Goal: Information Seeking & Learning: Compare options

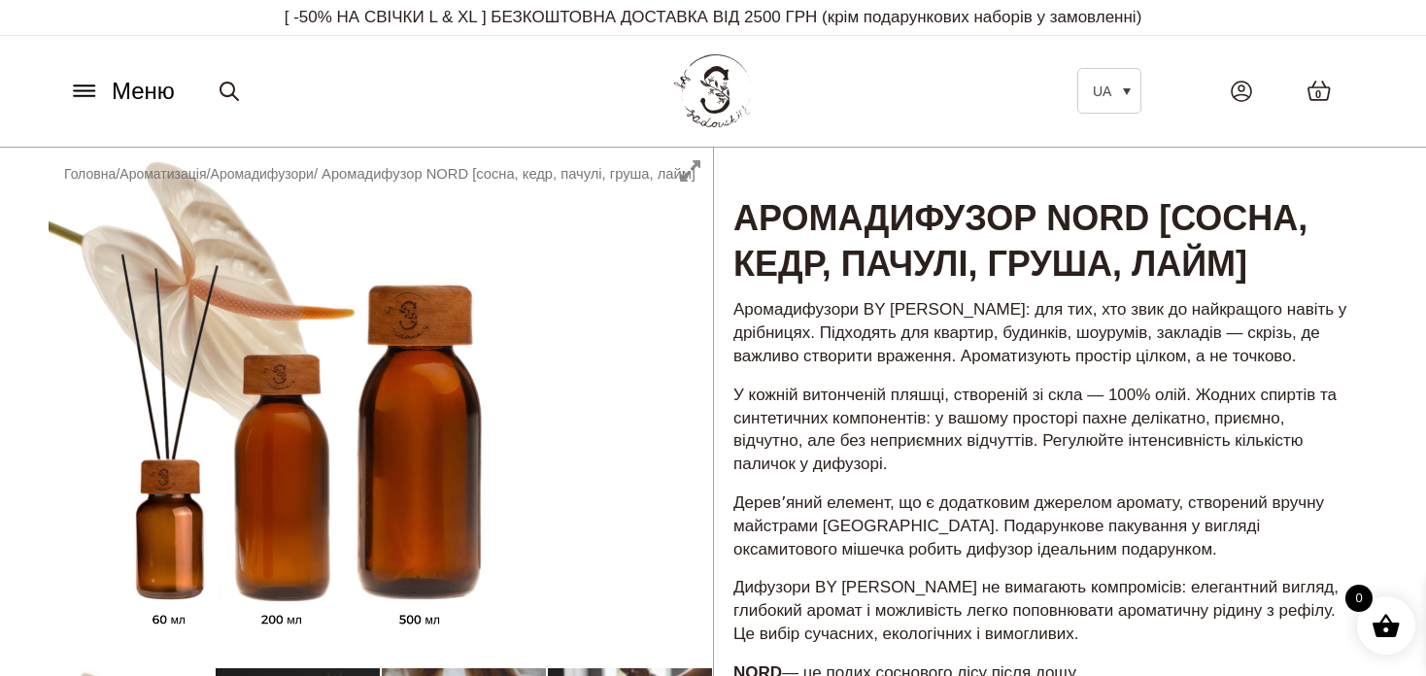
click at [80, 91] on icon at bounding box center [84, 91] width 20 height 0
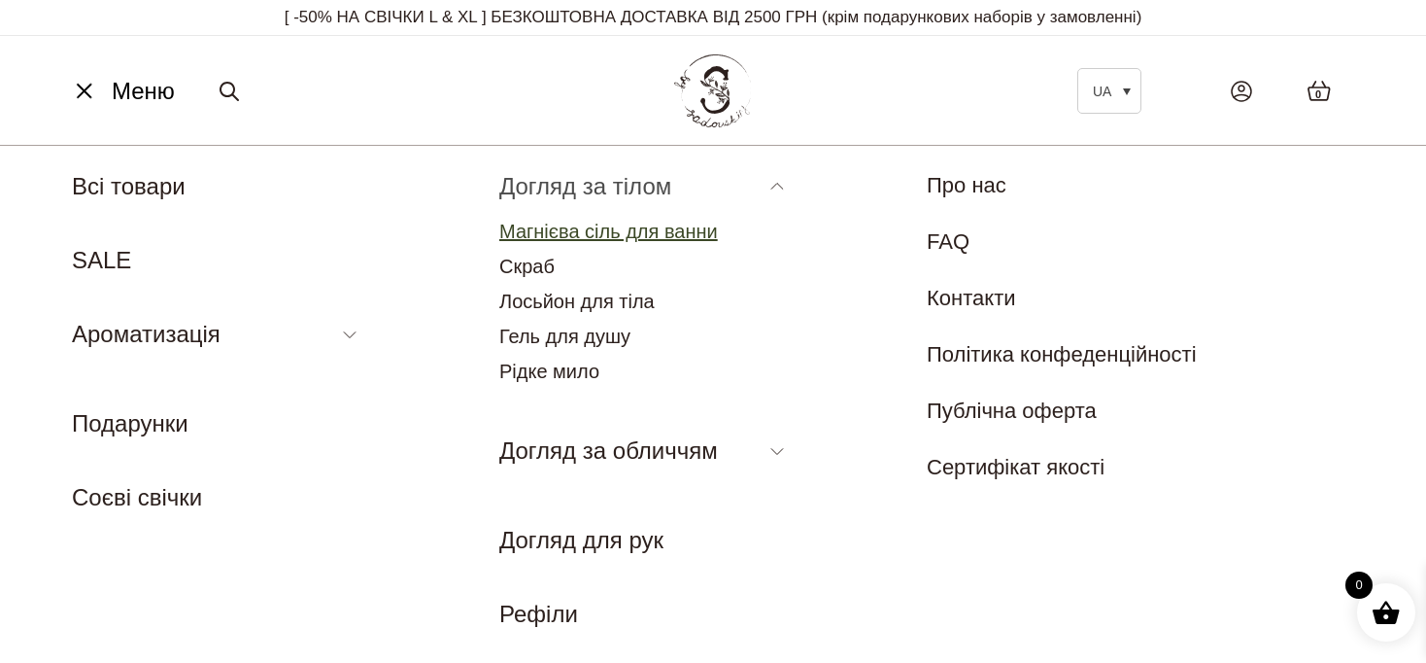
click at [583, 231] on link "Магнієва сіль для ванни" at bounding box center [608, 231] width 219 height 21
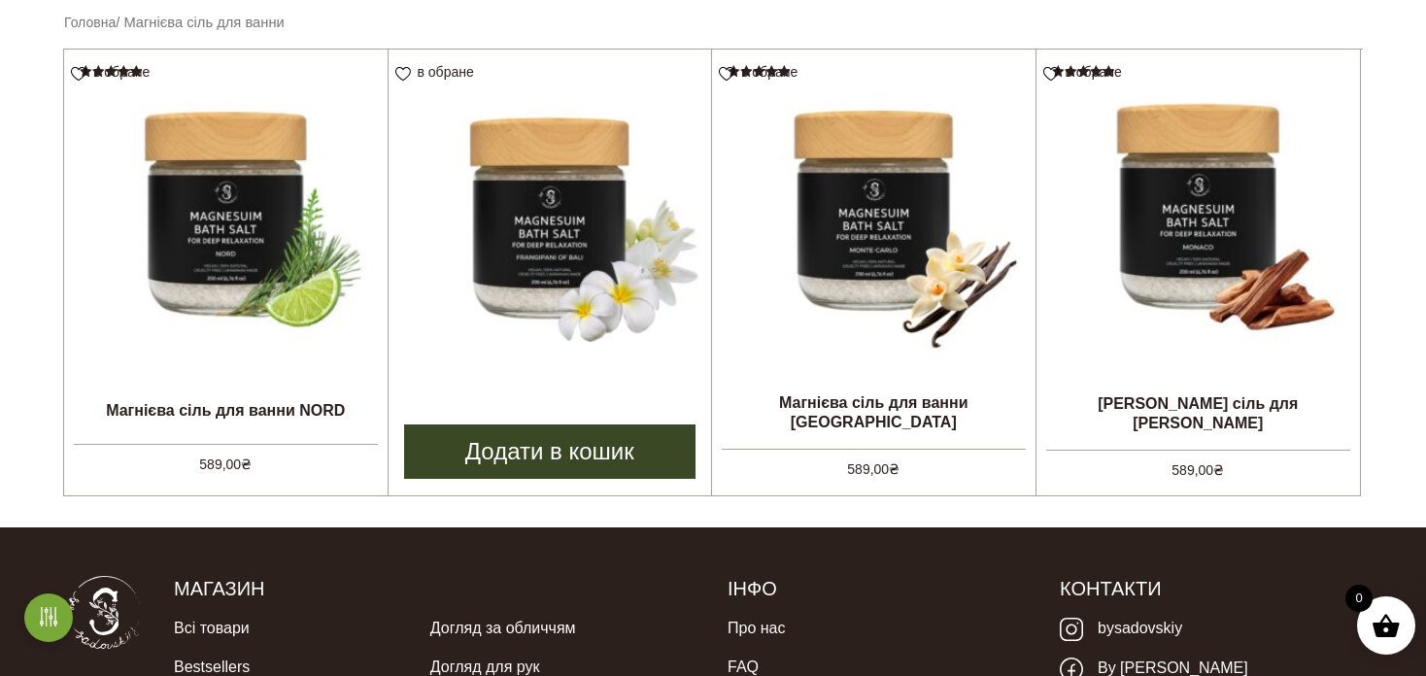
scroll to position [680, 0]
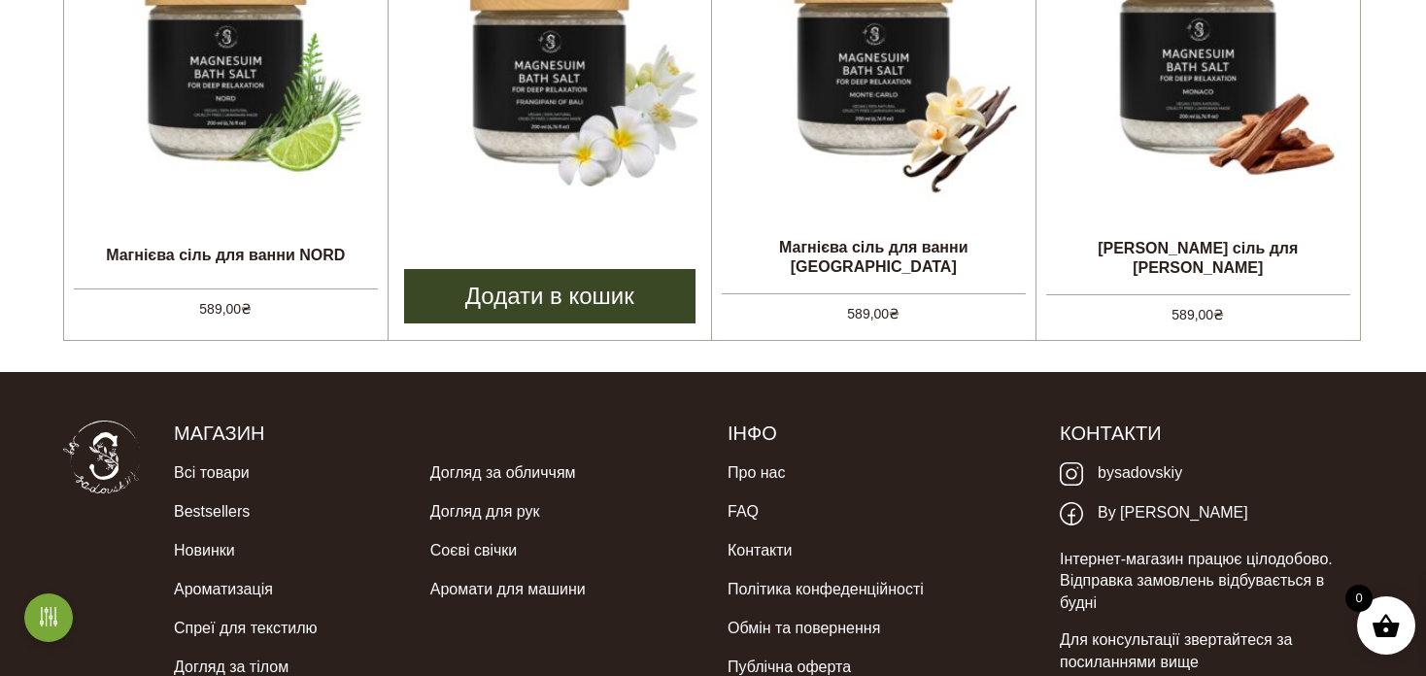
click at [508, 98] on img at bounding box center [551, 56] width 324 height 324
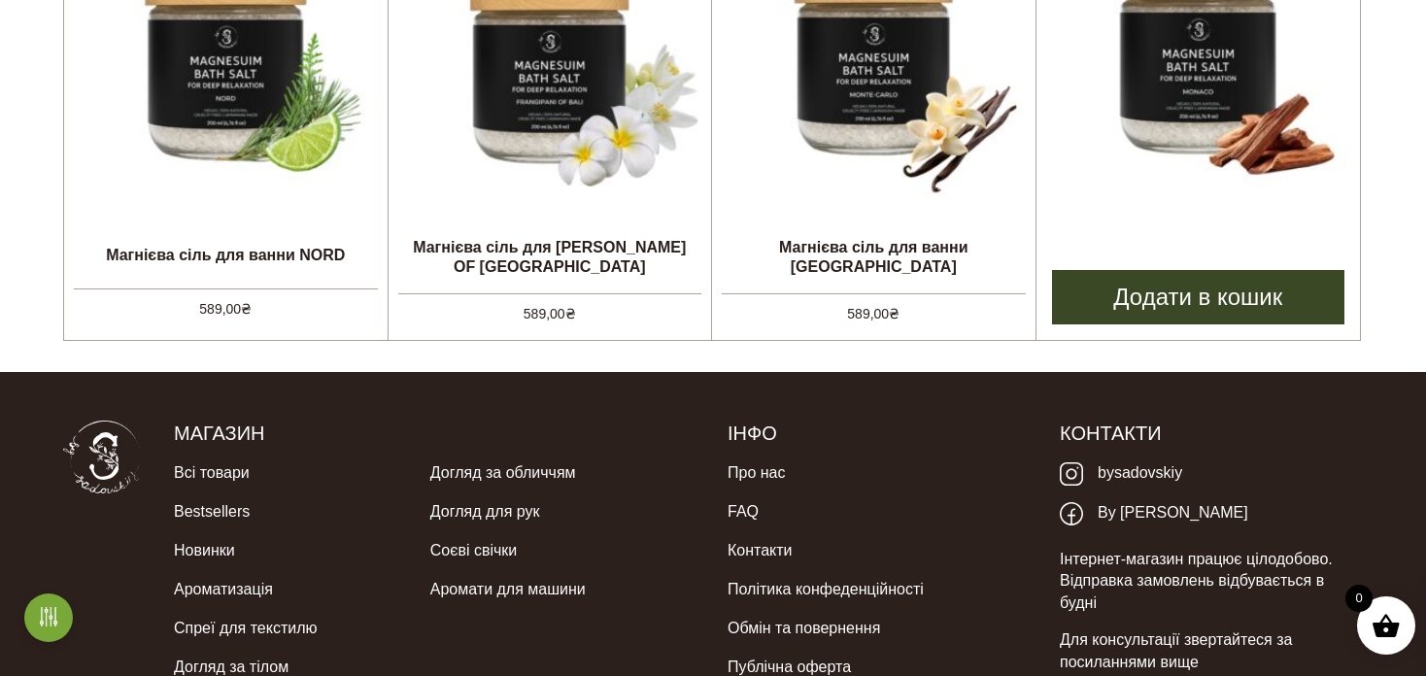
click at [1075, 181] on img at bounding box center [1199, 56] width 324 height 324
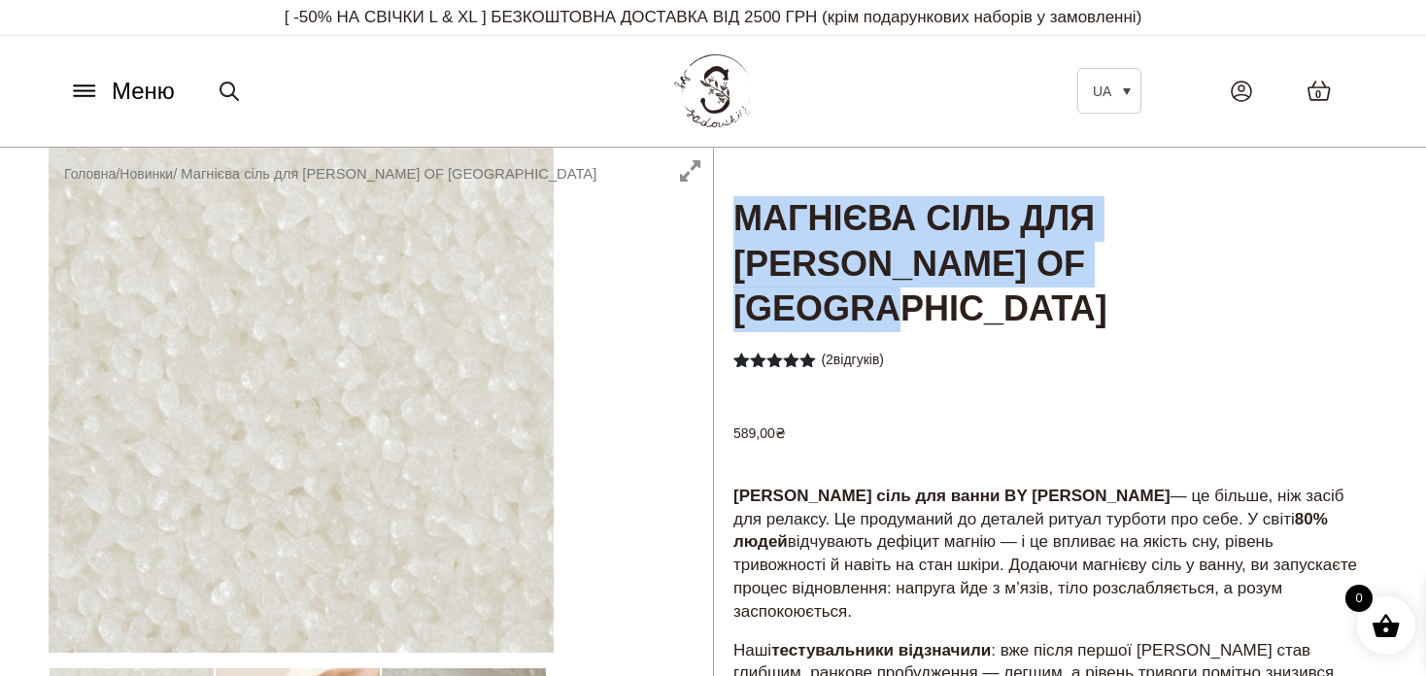
drag, startPoint x: 1142, startPoint y: 278, endPoint x: 717, endPoint y: 228, distance: 428.4
click at [717, 228] on h1 "Магнієва сіль для ванни FRANGIPANI OF BALI" at bounding box center [1046, 241] width 664 height 187
copy h1 "Магнієва сіль для ванни FRANGIPANI OF BALI"
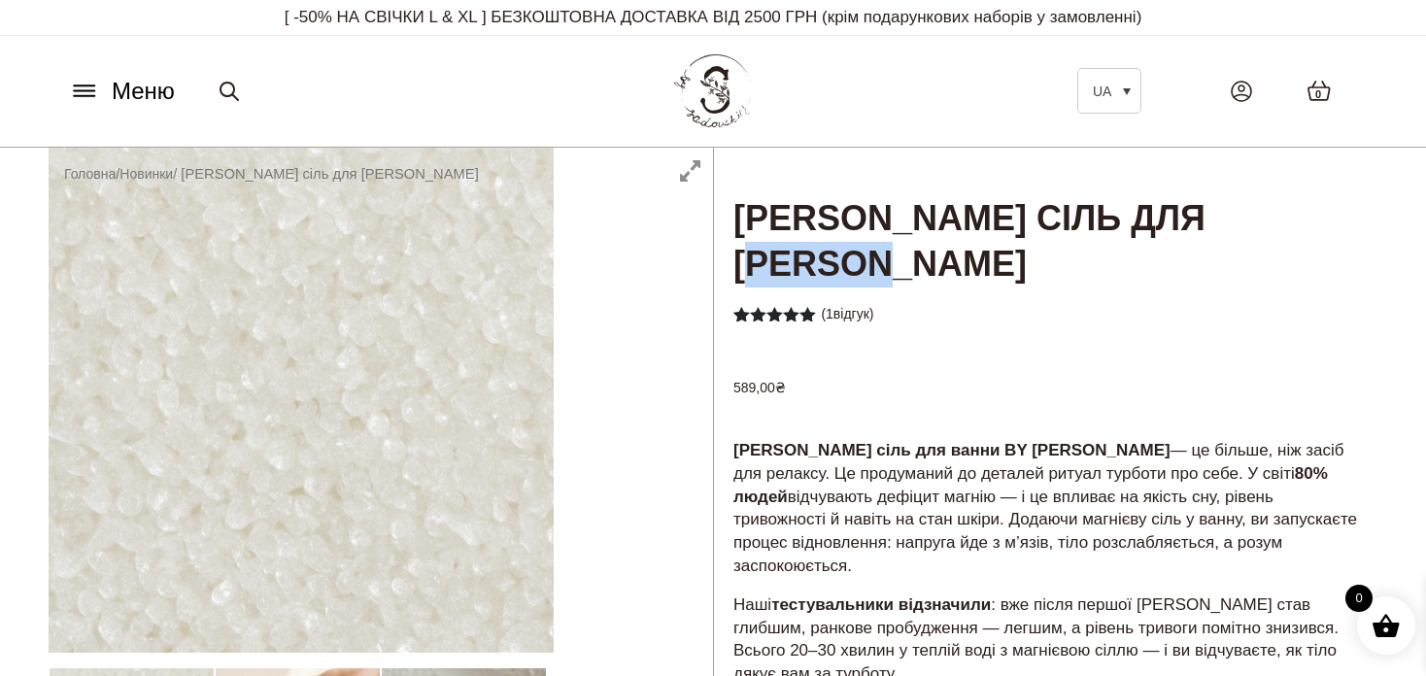
drag, startPoint x: 914, startPoint y: 263, endPoint x: 733, endPoint y: 271, distance: 180.9
click at [733, 271] on h1 "[PERSON_NAME] сіль для [PERSON_NAME]" at bounding box center [1046, 219] width 664 height 142
copy h1 "[GEOGRAPHIC_DATA]"
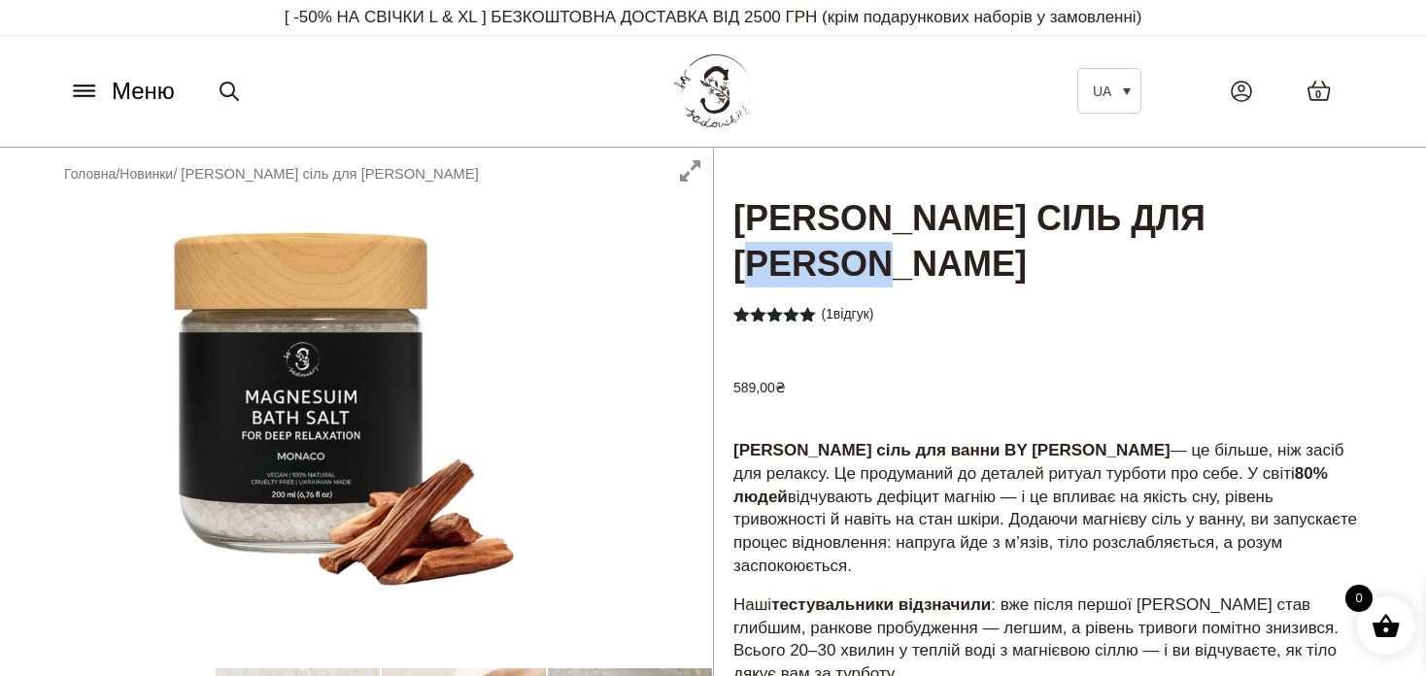
click at [77, 91] on icon at bounding box center [84, 91] width 20 height 0
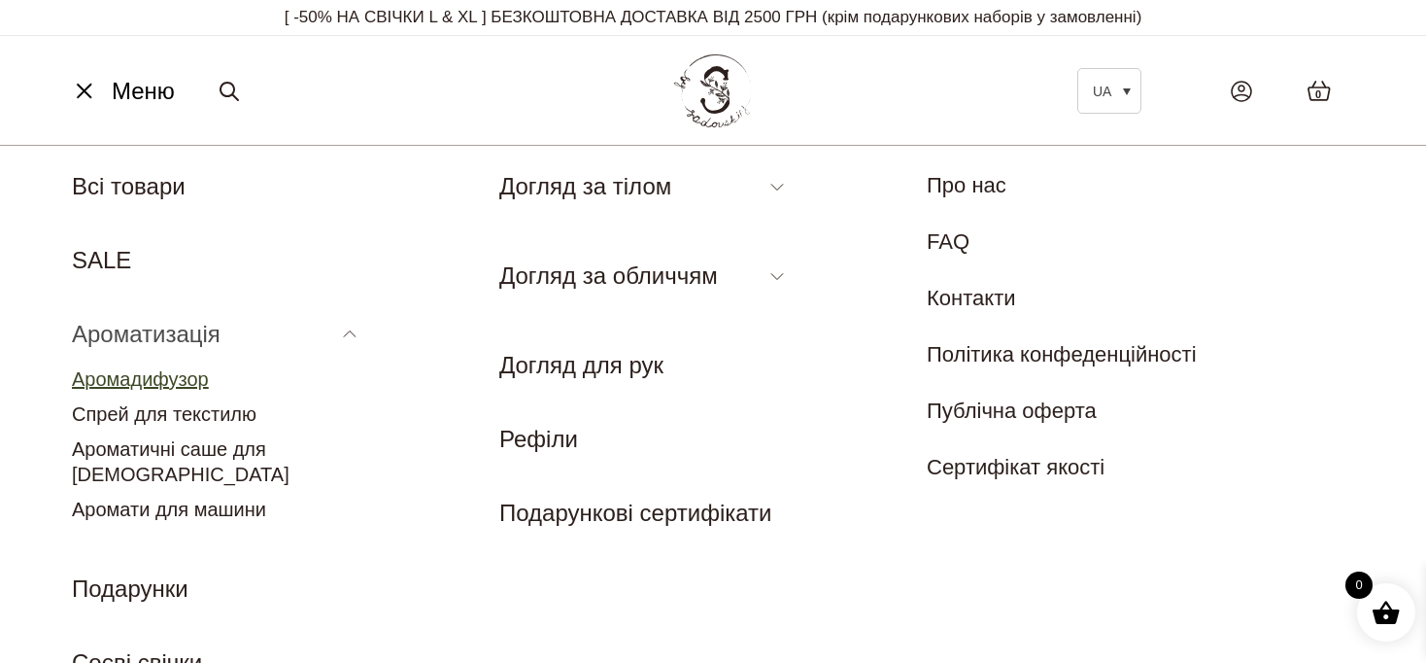
click at [138, 373] on link "Аромадифузор" at bounding box center [140, 378] width 137 height 21
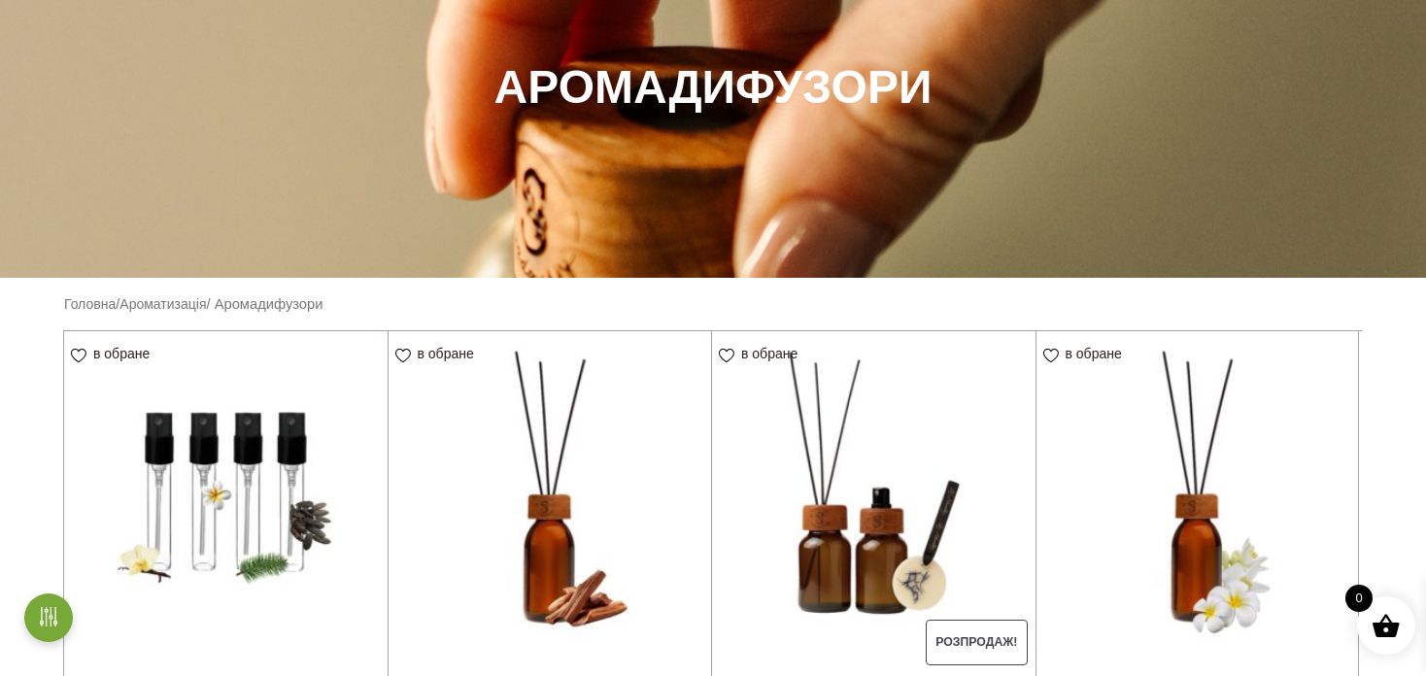
scroll to position [389, 0]
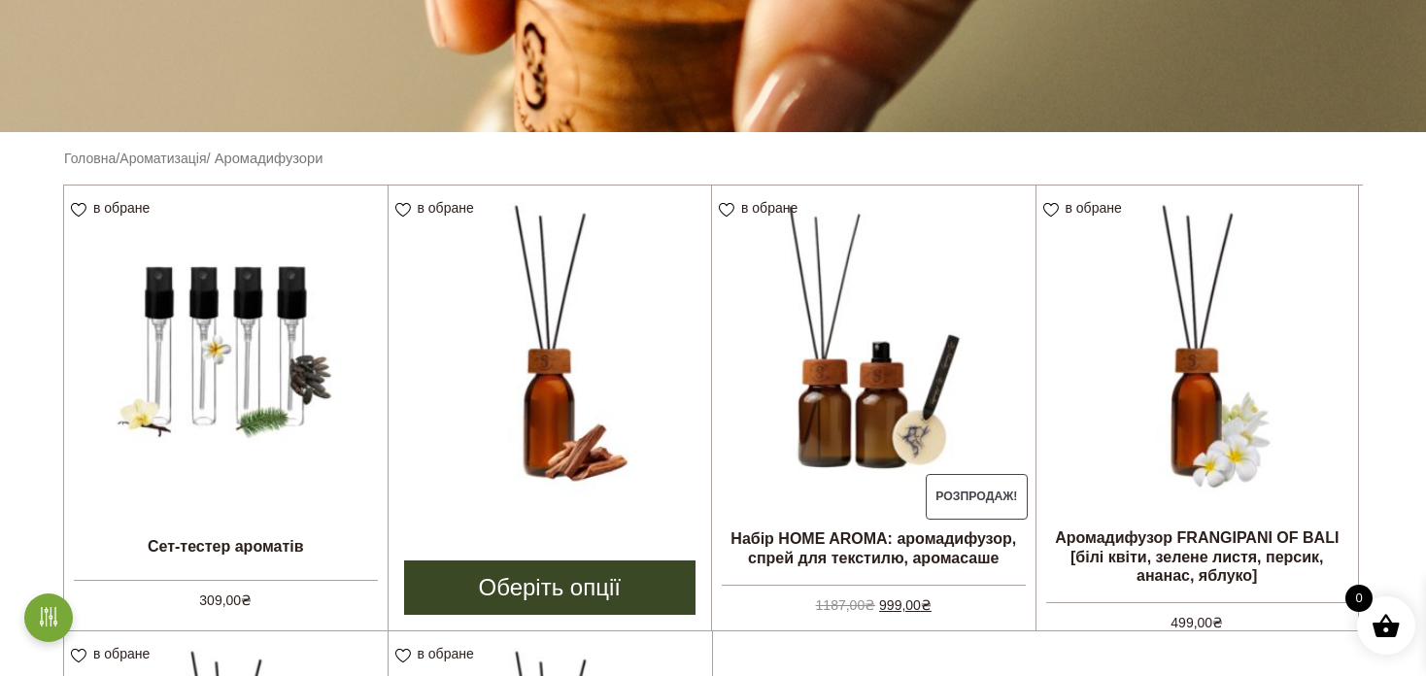
click at [585, 428] on img at bounding box center [551, 348] width 324 height 324
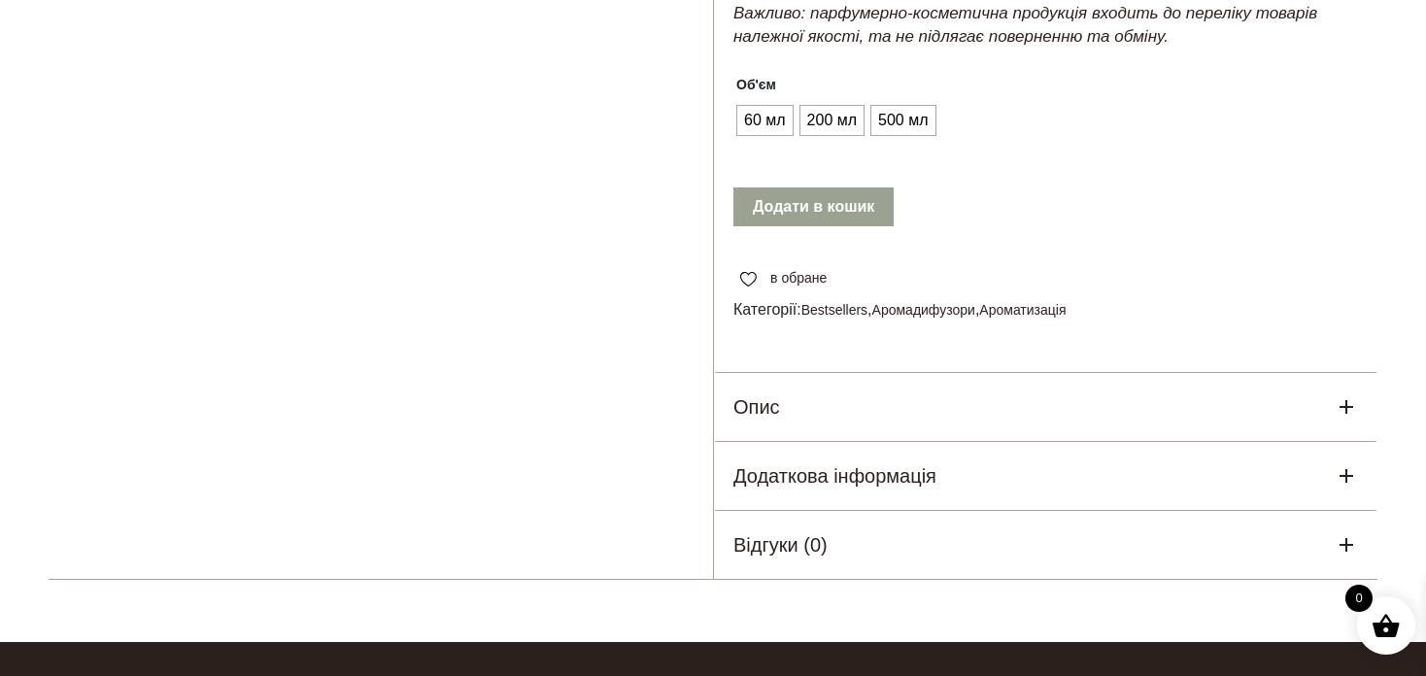
scroll to position [1166, 0]
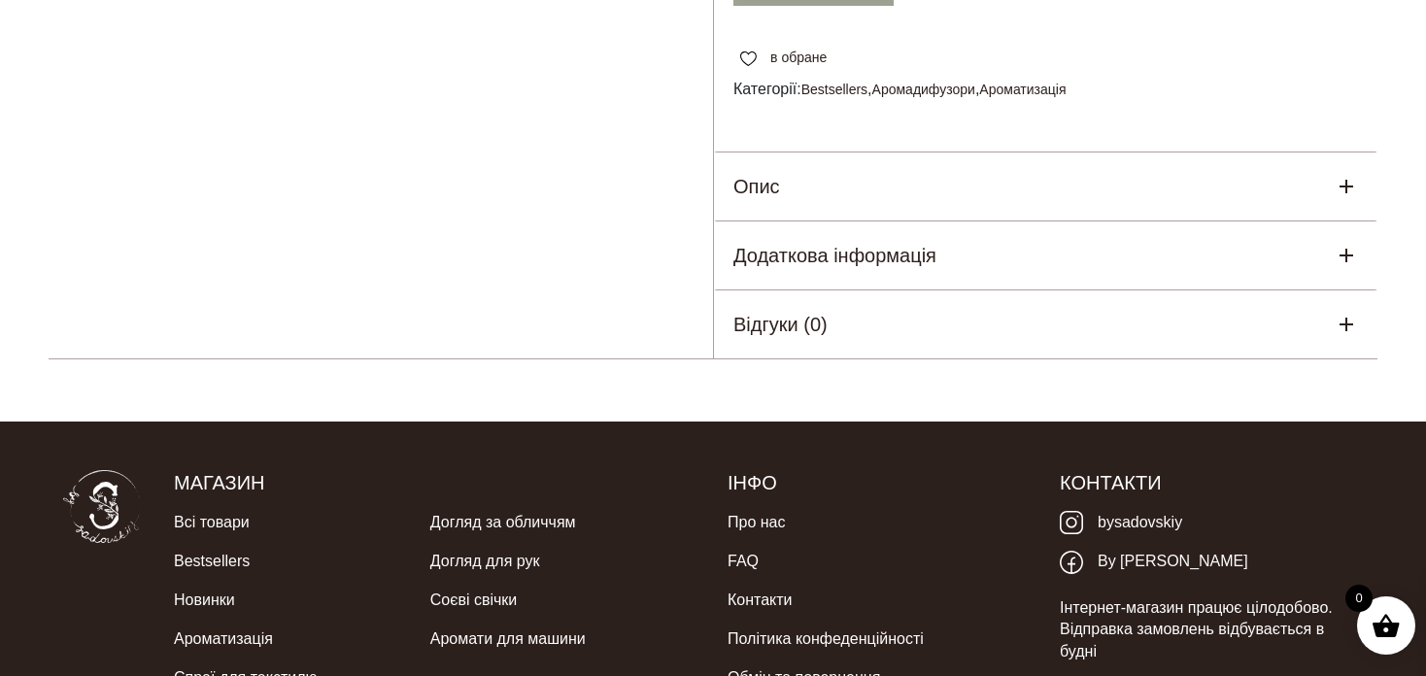
click at [811, 221] on div "Опис" at bounding box center [1046, 187] width 664 height 68
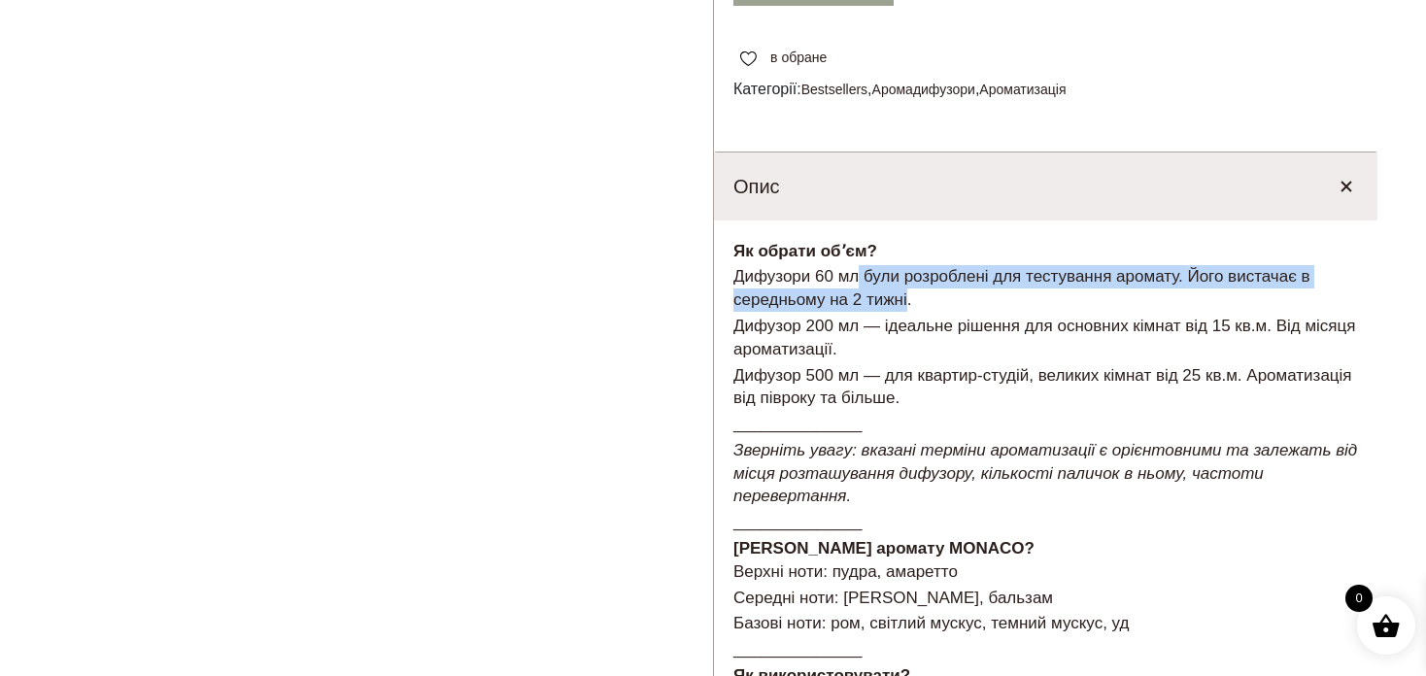
drag, startPoint x: 908, startPoint y: 347, endPoint x: 860, endPoint y: 327, distance: 52.3
click at [860, 312] on p "Дифузори 60 мл були розроблені для тестування аромату. Його вистачає в середньо…" at bounding box center [1045, 288] width 625 height 47
copy p "були розроблені для тестування аромату. Його вистачає в середньому на 2 тижні"
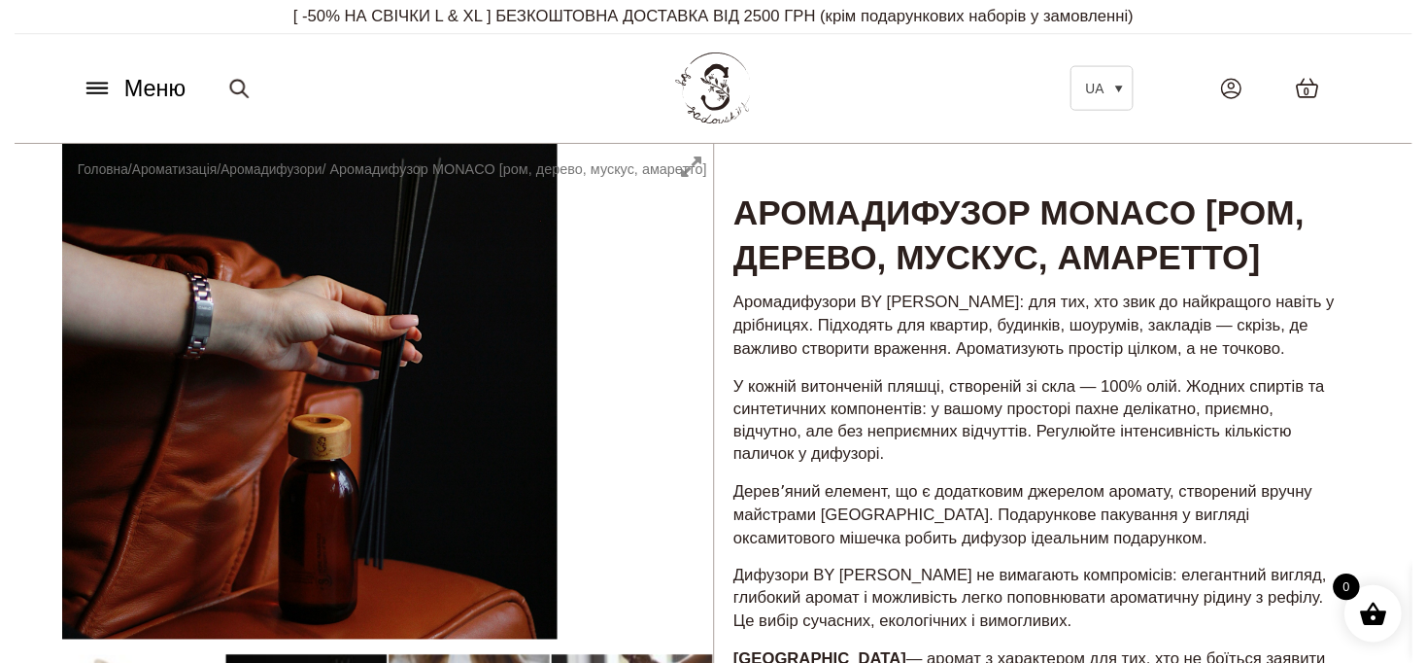
scroll to position [0, 0]
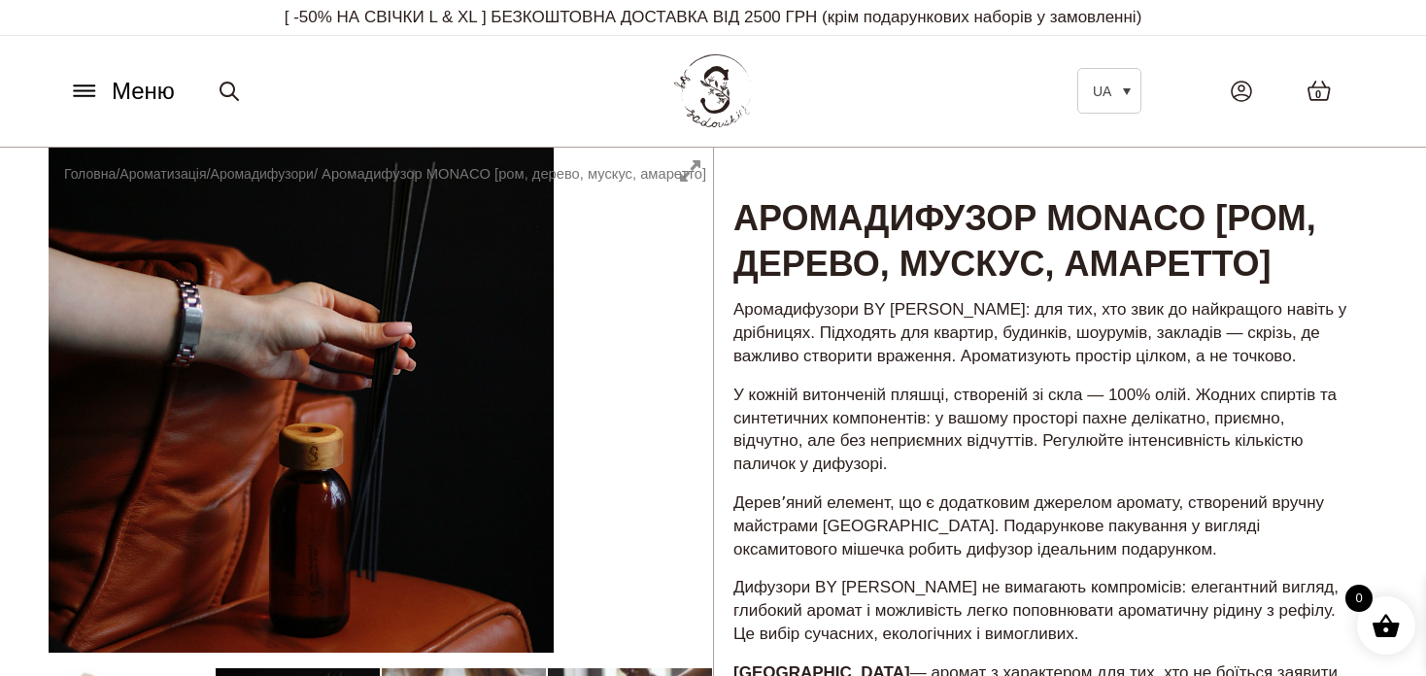
click at [68, 89] on button "Меню" at bounding box center [122, 91] width 118 height 37
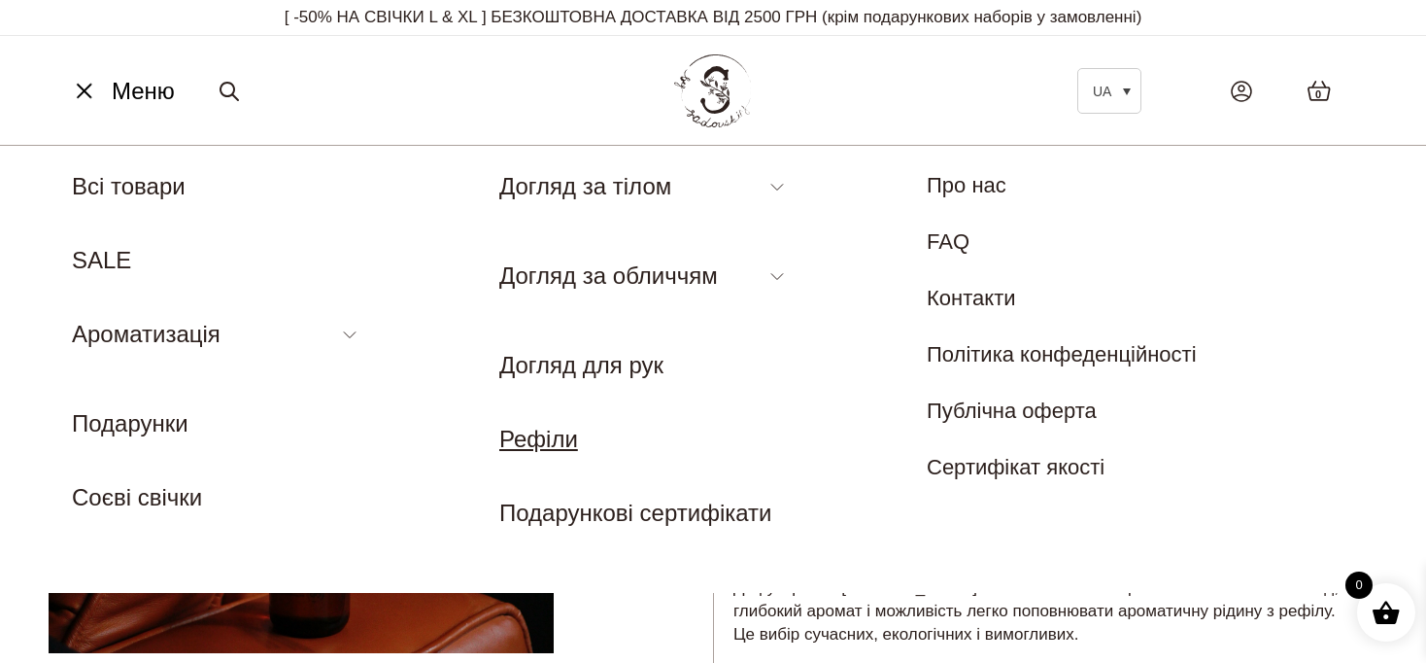
click at [562, 433] on link "Рефіли" at bounding box center [538, 439] width 79 height 26
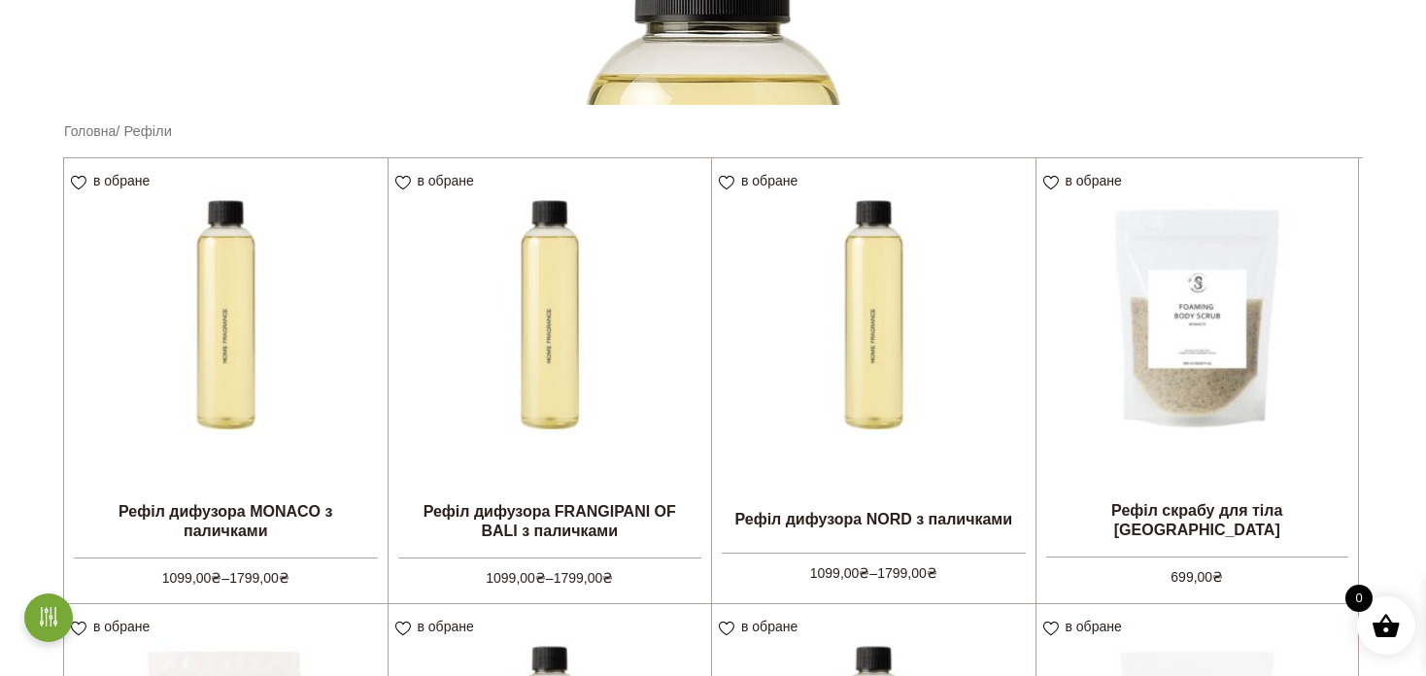
scroll to position [583, 0]
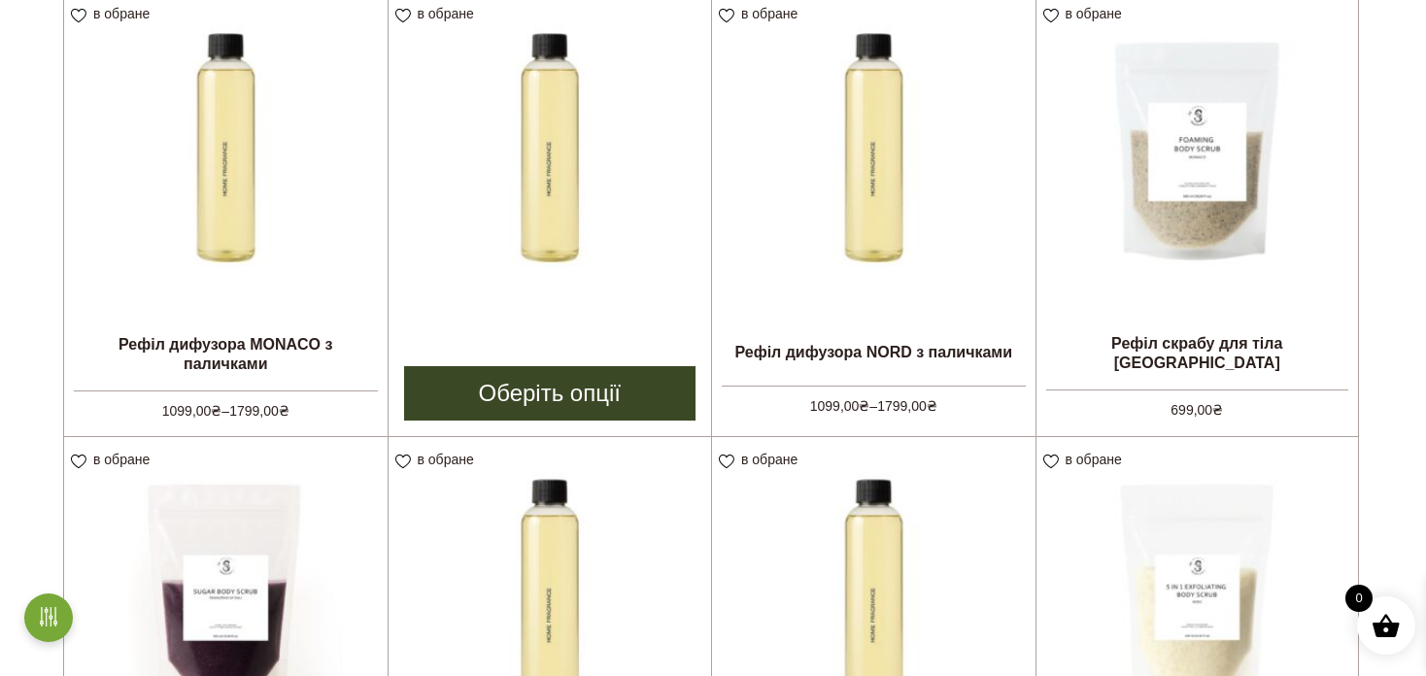
click at [570, 265] on img at bounding box center [551, 153] width 324 height 324
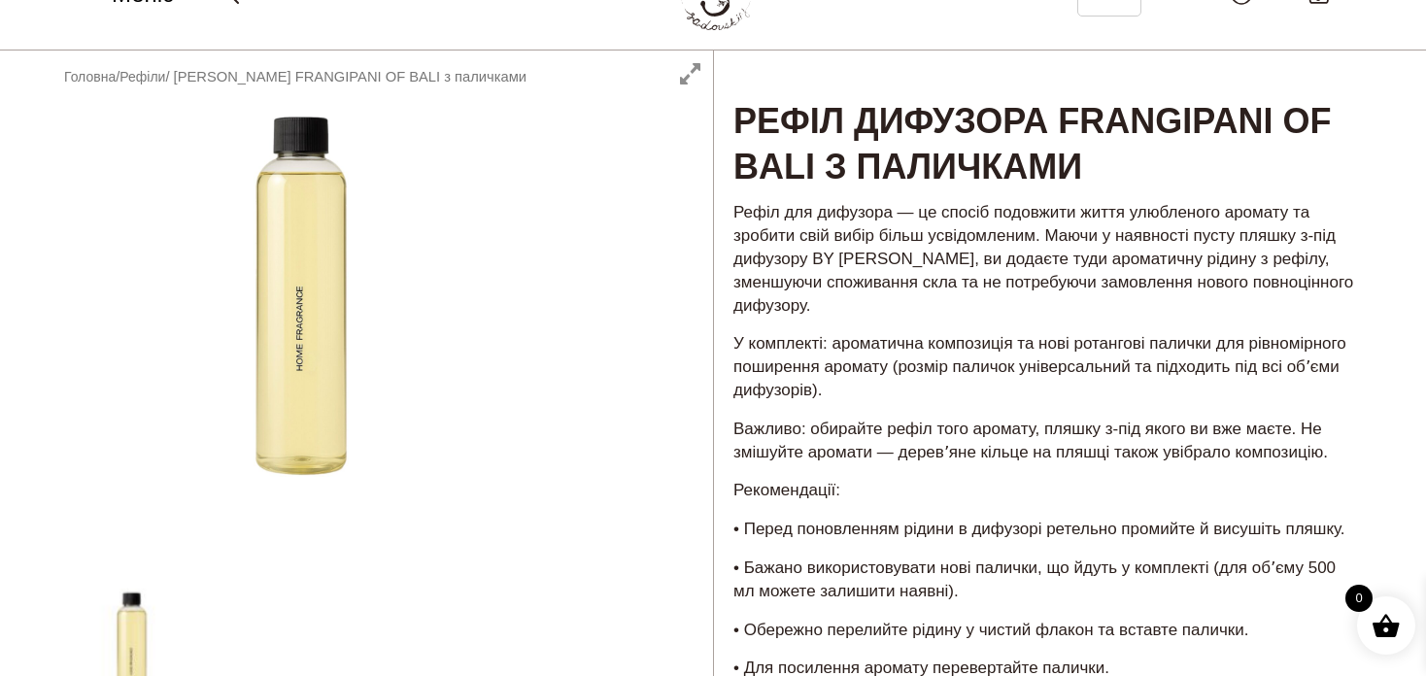
scroll to position [97, 0]
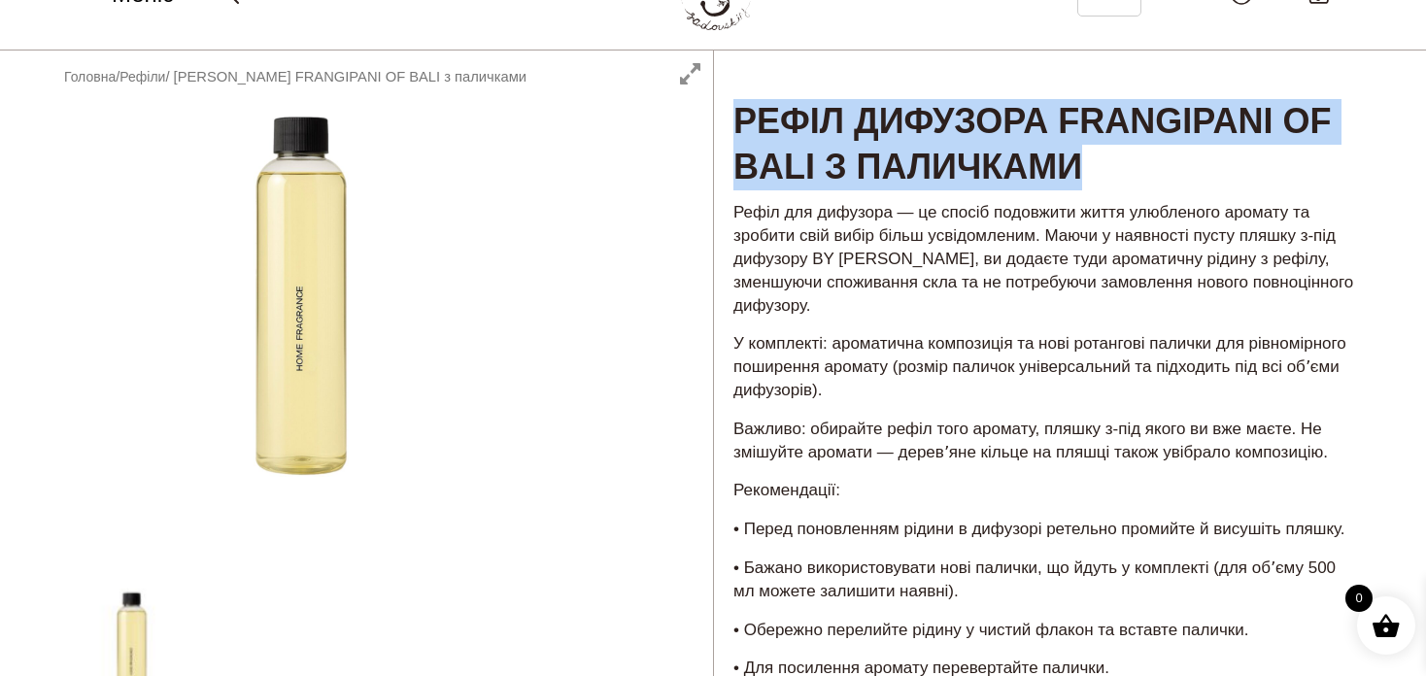
drag, startPoint x: 1233, startPoint y: 163, endPoint x: 743, endPoint y: 125, distance: 491.1
click at [743, 125] on h1 "Рефіл дифузора FRANGIPANI OF BALI з паличками" at bounding box center [1046, 122] width 664 height 142
copy h1 "Рефіл дифузора FRANGIPANI OF BALI з паличками"
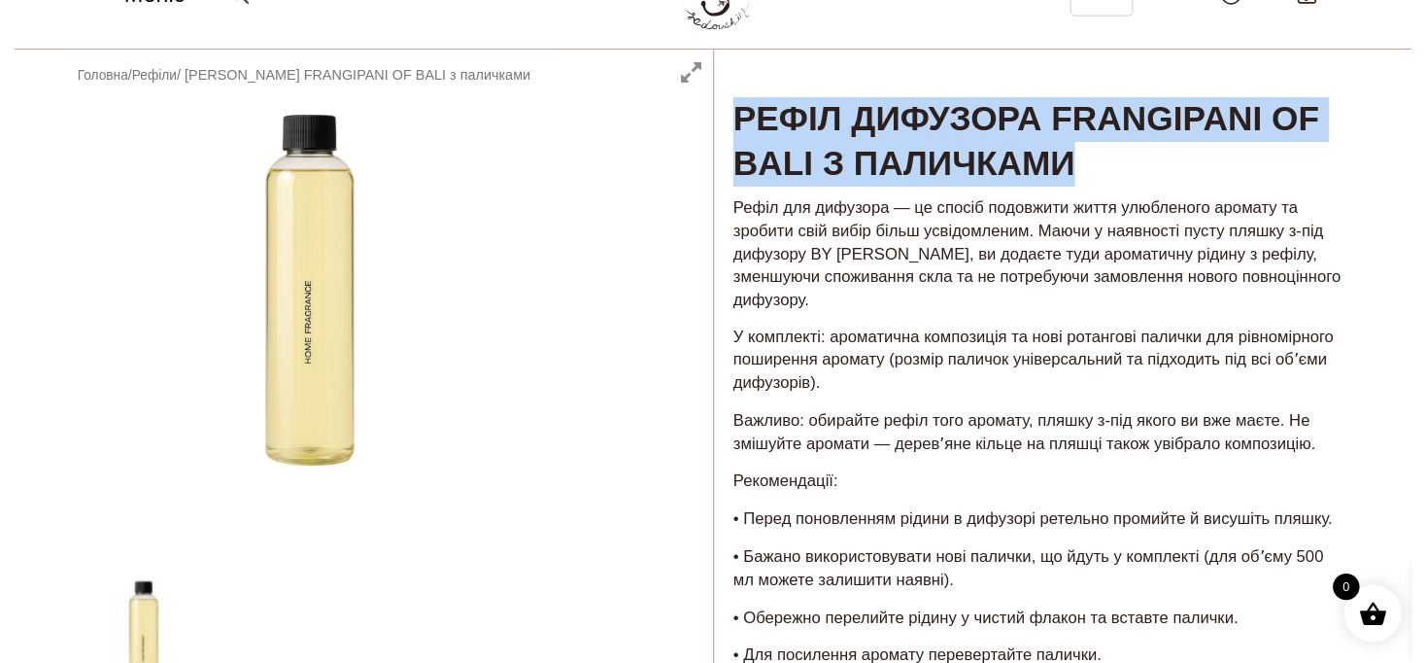
scroll to position [0, 0]
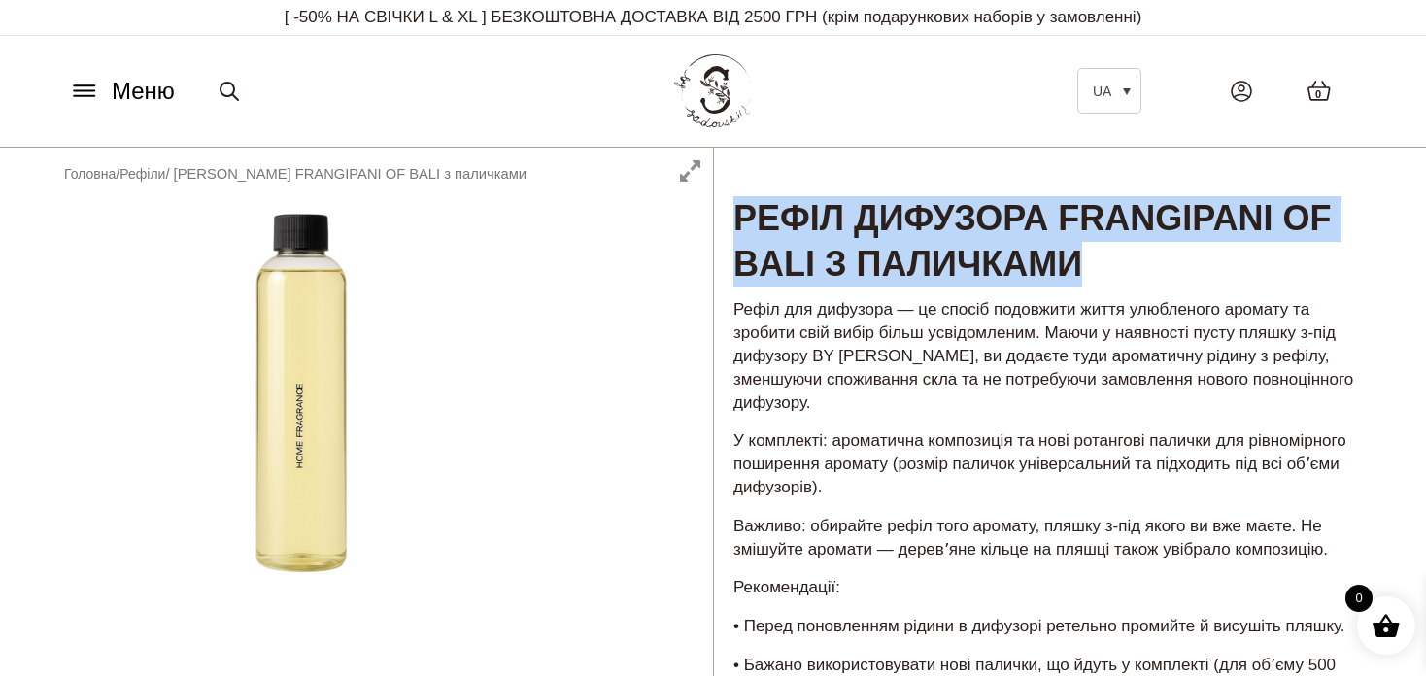
click at [95, 87] on icon at bounding box center [84, 91] width 31 height 20
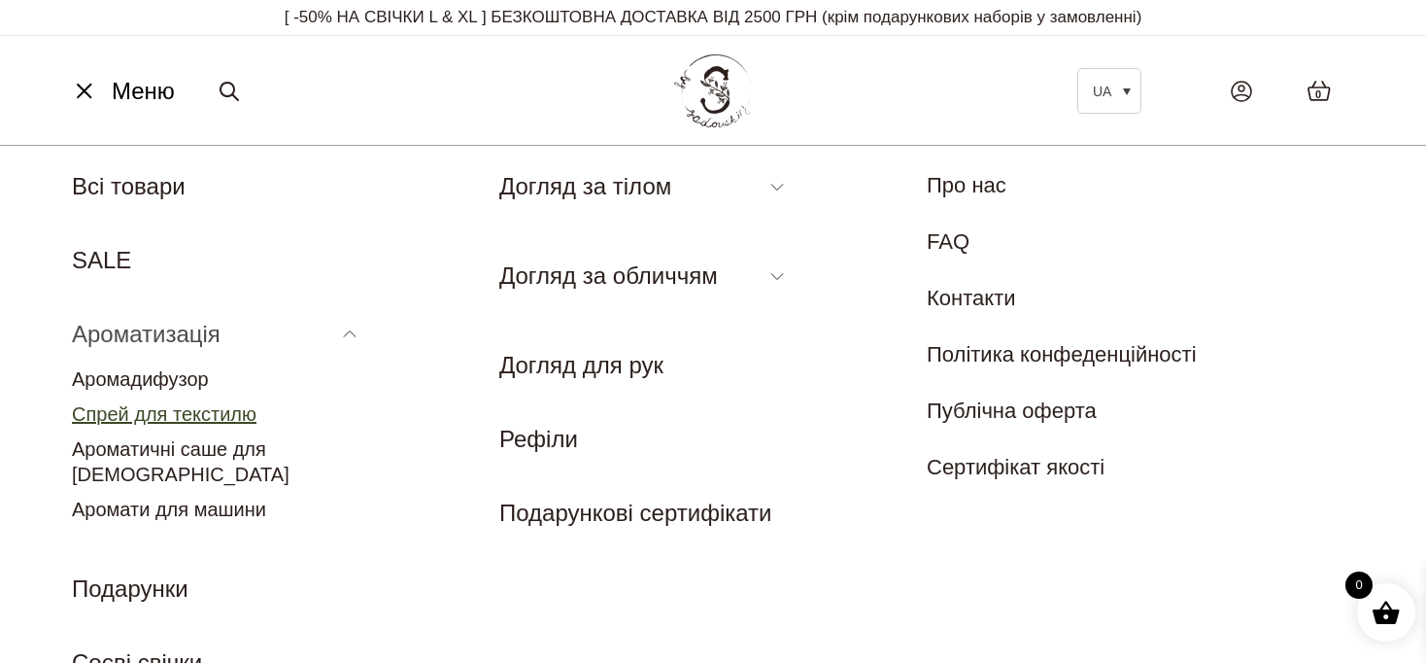
click at [171, 423] on link "Спрей для текстилю" at bounding box center [164, 413] width 185 height 21
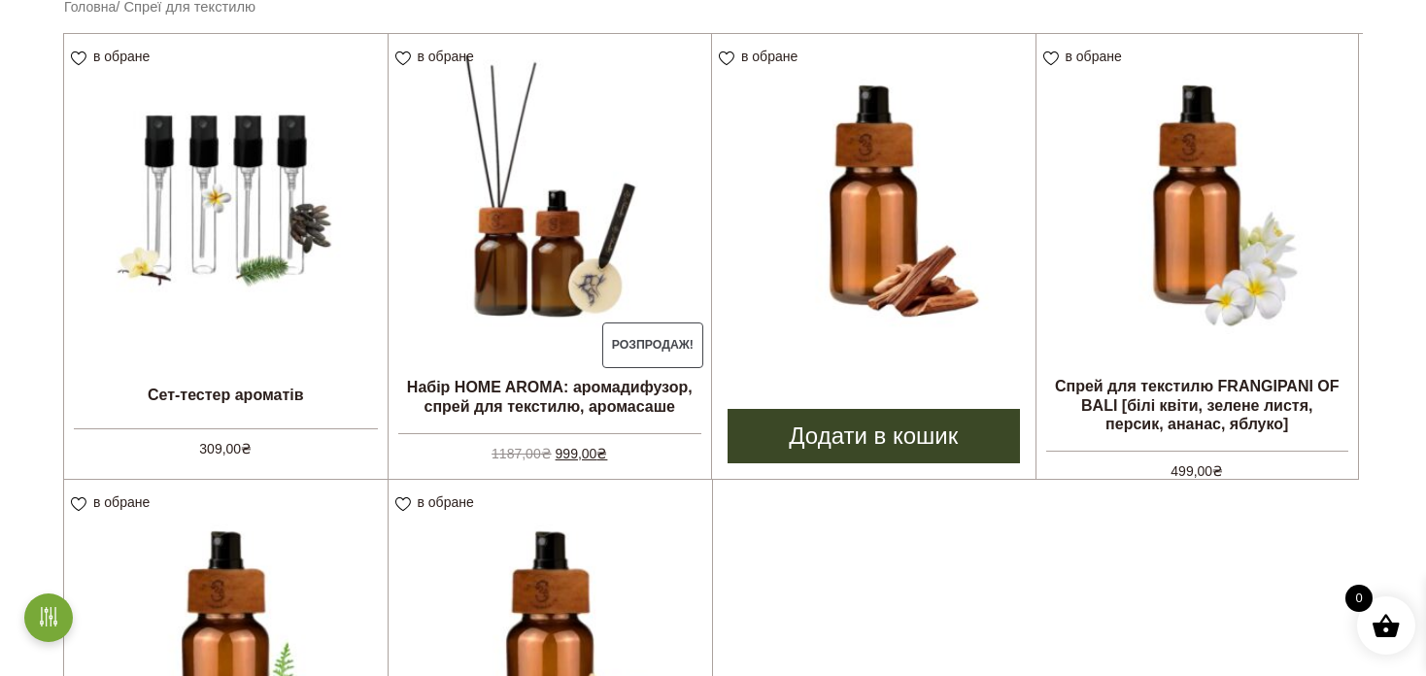
scroll to position [583, 0]
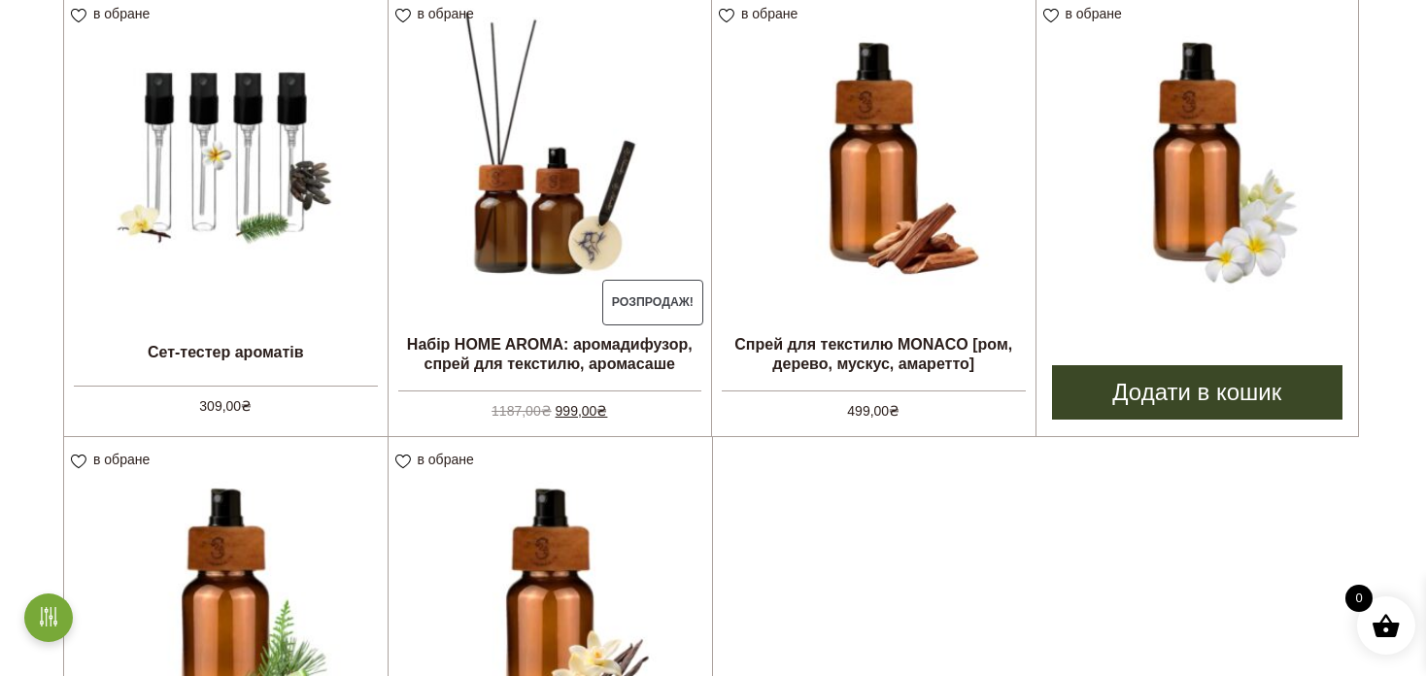
click at [1218, 242] on img at bounding box center [1198, 152] width 323 height 323
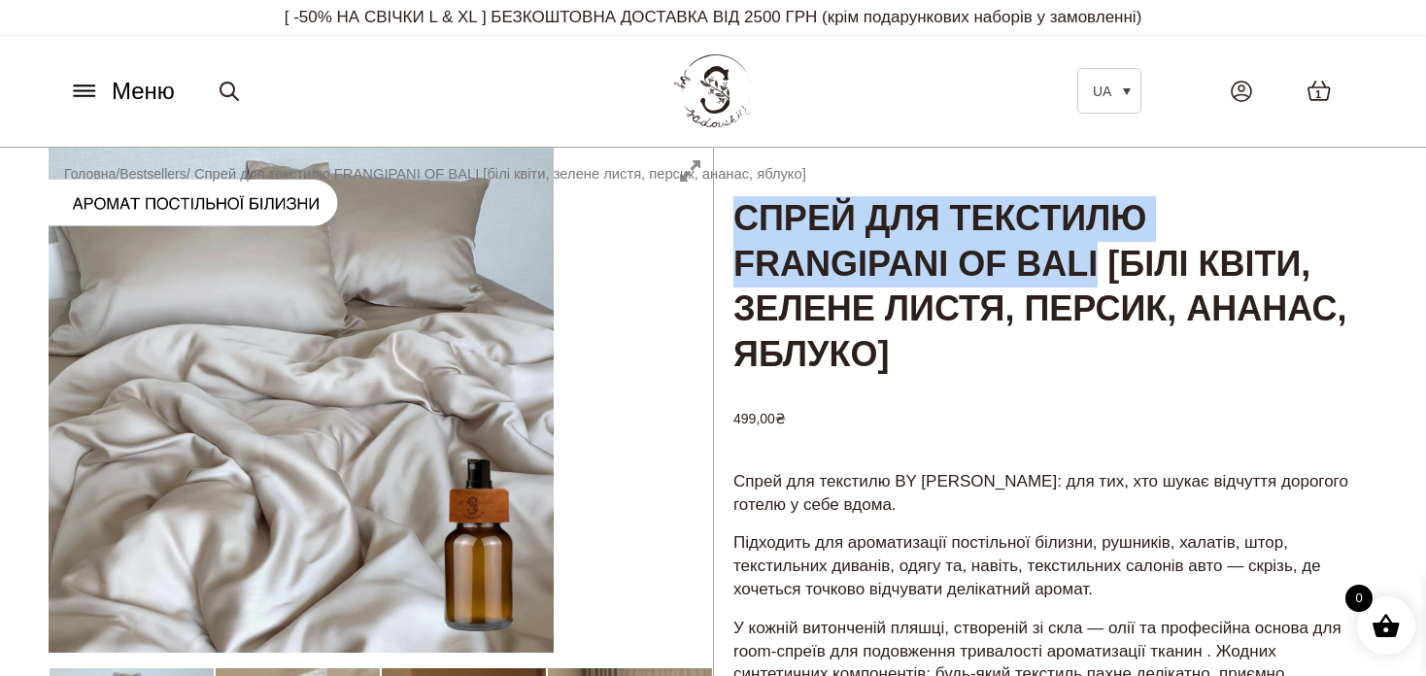
drag, startPoint x: 1143, startPoint y: 268, endPoint x: 741, endPoint y: 215, distance: 405.7
click at [741, 215] on h1 "Спрей для текстилю FRANGIPANI OF BALI [білі квіти, зелене листя, персик, ананас…" at bounding box center [1046, 264] width 664 height 232
copy h1 "Спрей для текстилю FRANGIPANI OF BALI"
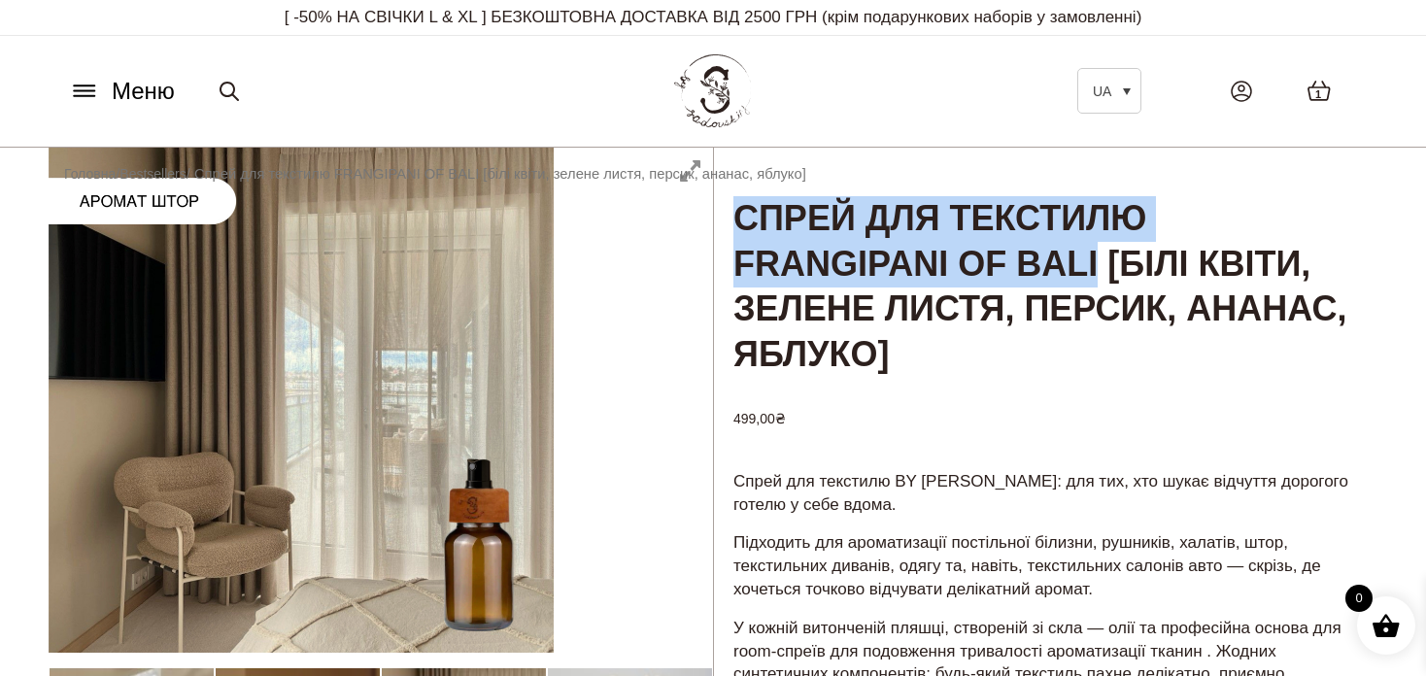
click at [975, 250] on h1 "Спрей для текстилю FRANGIPANI OF BALI [білі квіти, зелене листя, персик, ананас…" at bounding box center [1046, 264] width 664 height 232
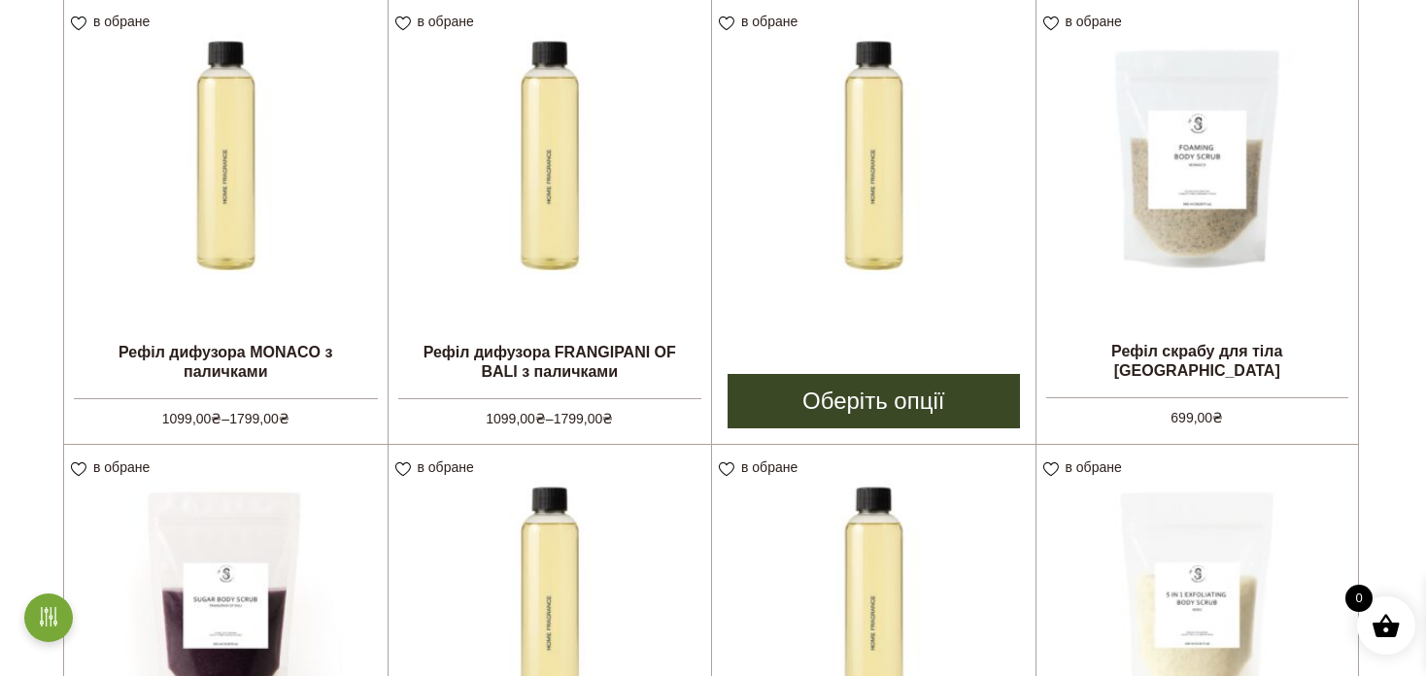
click at [909, 293] on img at bounding box center [874, 161] width 324 height 324
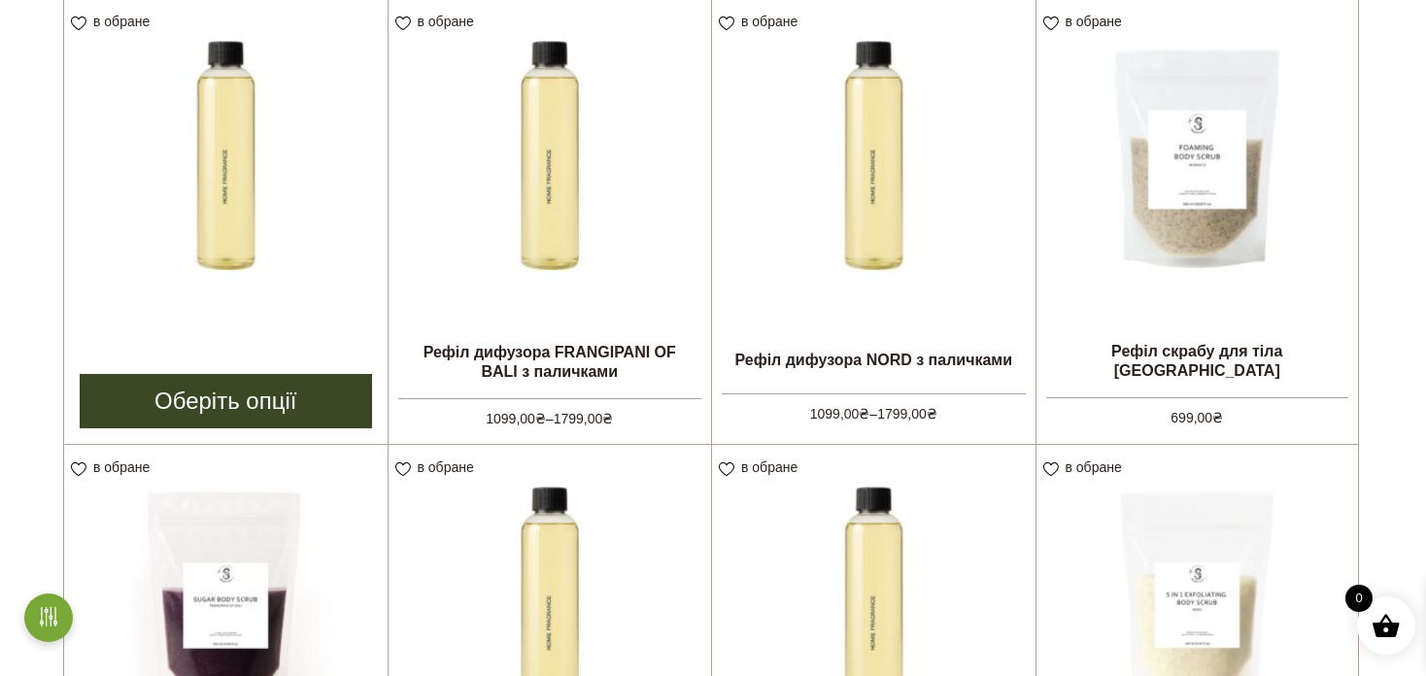
click at [244, 275] on img at bounding box center [226, 161] width 324 height 324
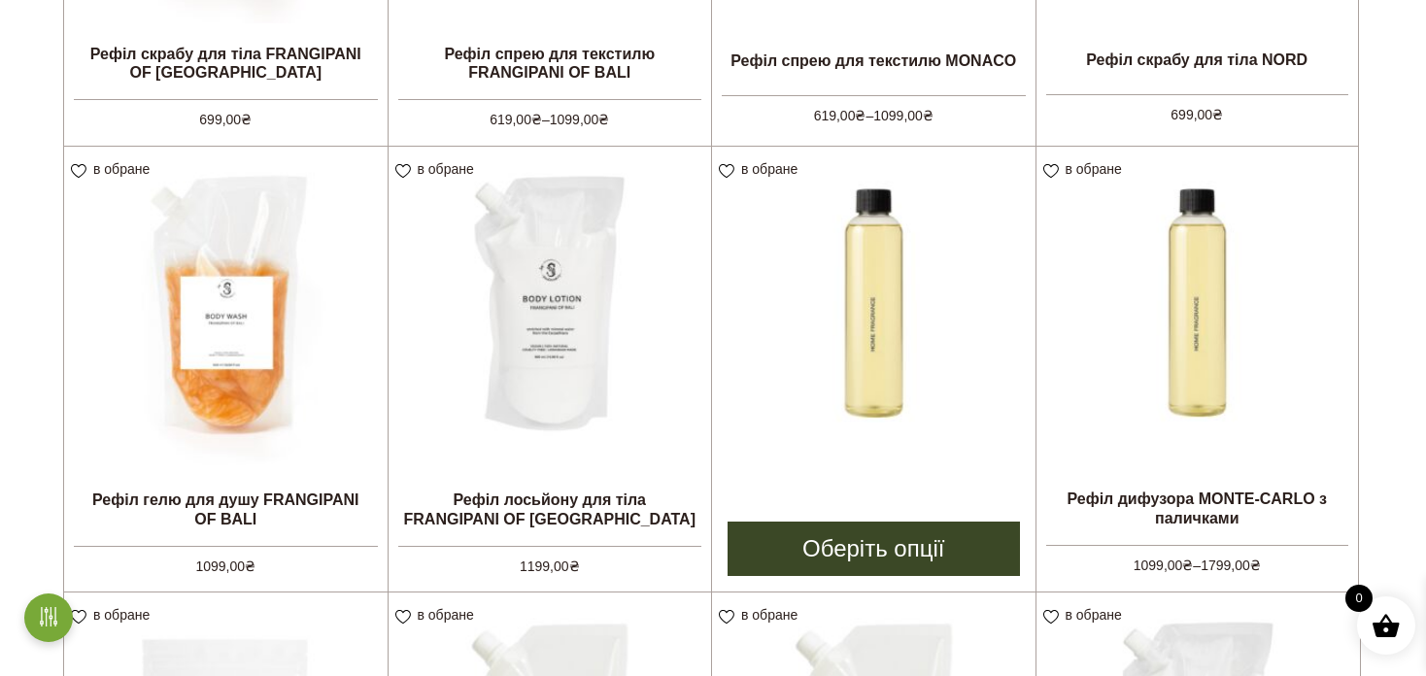
scroll to position [1352, 0]
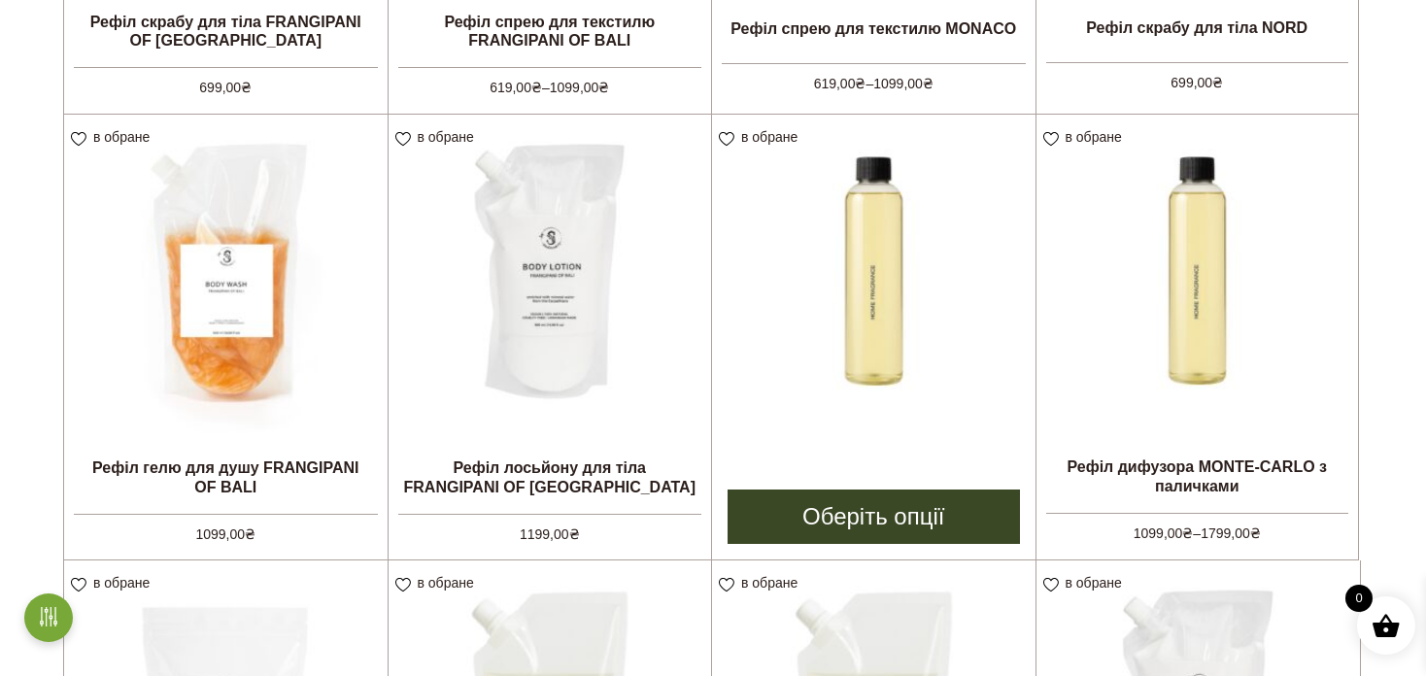
click at [861, 372] on img at bounding box center [874, 277] width 324 height 324
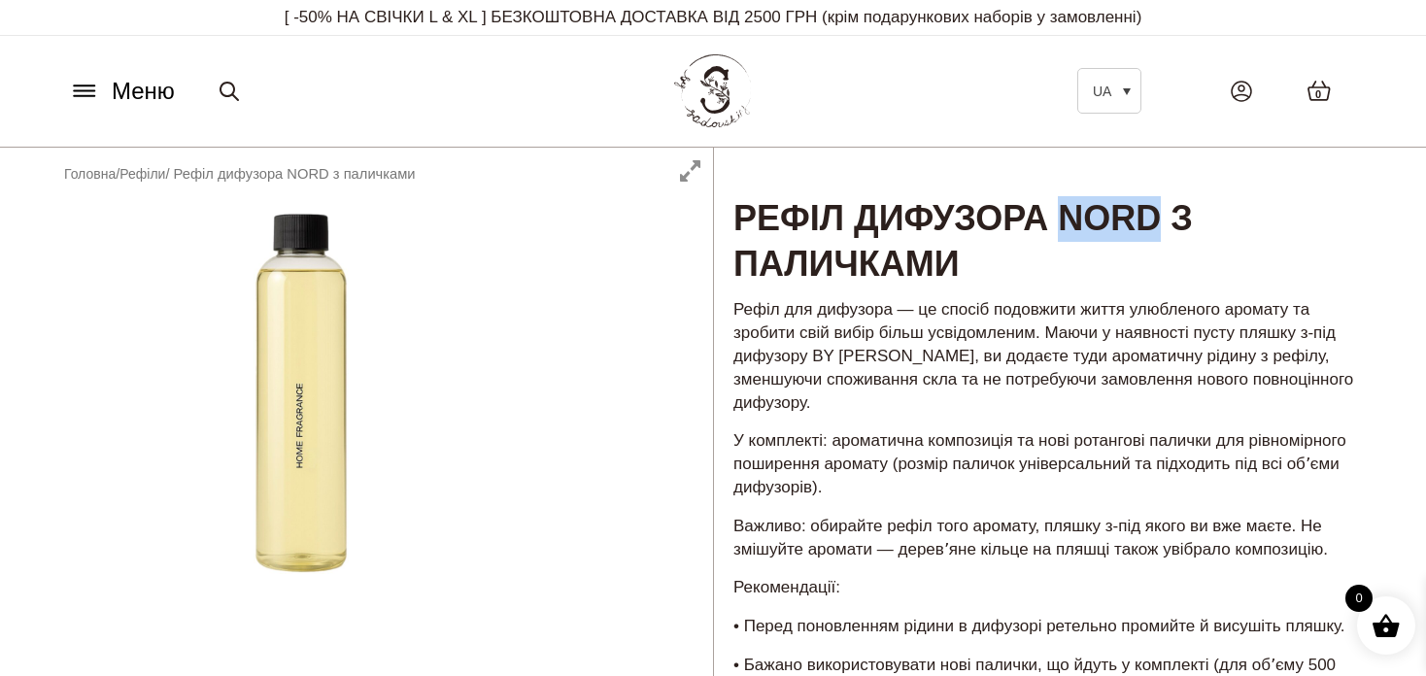
drag, startPoint x: 1209, startPoint y: 222, endPoint x: 1114, endPoint y: 219, distance: 94.3
click at [1114, 219] on h1 "Рефіл дифузора NORD з паличками" at bounding box center [1046, 219] width 664 height 142
copy h1 "NORD"
drag, startPoint x: 1268, startPoint y: 222, endPoint x: 1117, endPoint y: 230, distance: 150.8
click at [1117, 230] on h1 "Рефіл дифузора MONACO з паличками" at bounding box center [1046, 219] width 664 height 142
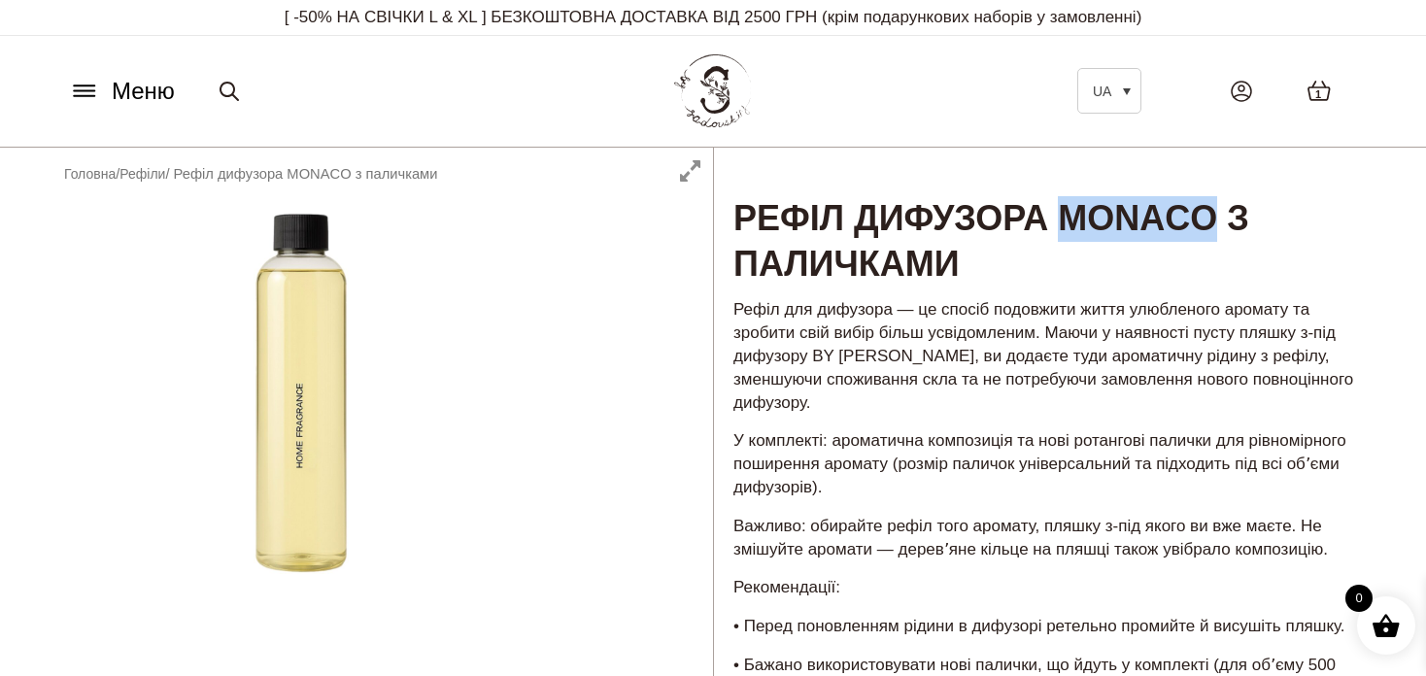
copy h1 "MONACO"
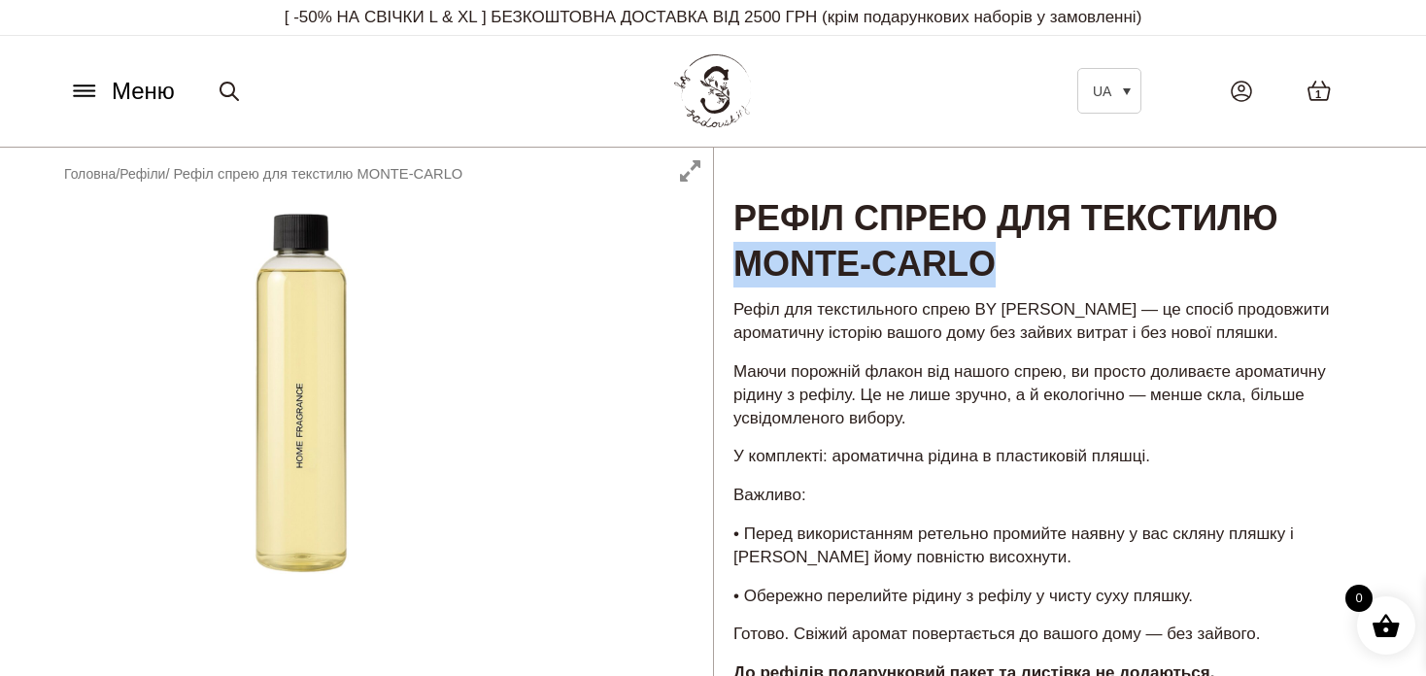
drag, startPoint x: 1014, startPoint y: 266, endPoint x: 743, endPoint y: 264, distance: 271.1
click at [743, 264] on h1 "Рефіл спрею для текстилю MONTE-CARLO" at bounding box center [1046, 219] width 664 height 142
copy h1 "MONTE-CARLO"
